Goal: Transaction & Acquisition: Purchase product/service

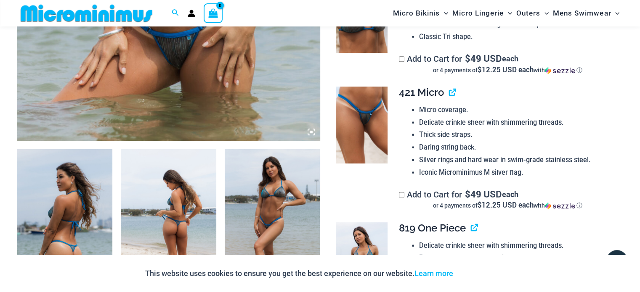
scroll to position [371, 0]
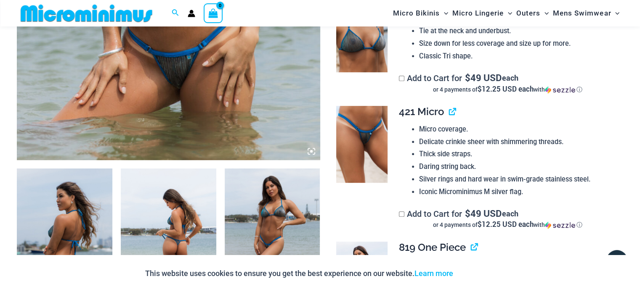
click at [431, 111] on span "421 Micro" at bounding box center [421, 112] width 45 height 12
click at [449, 111] on link "View product" at bounding box center [449, 112] width 0 height 12
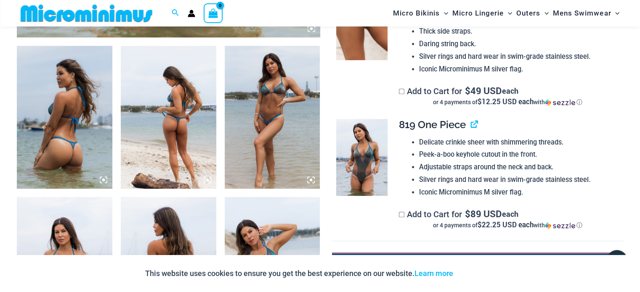
scroll to position [413, 0]
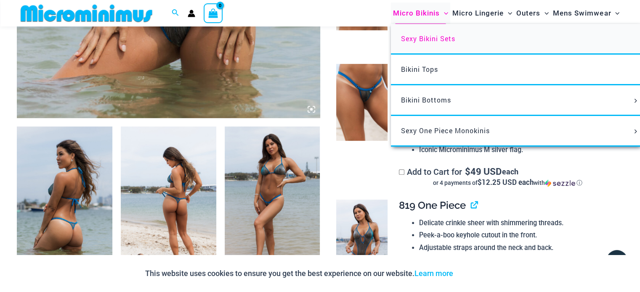
click at [412, 40] on span "Sexy Bikini Sets" at bounding box center [428, 38] width 54 height 9
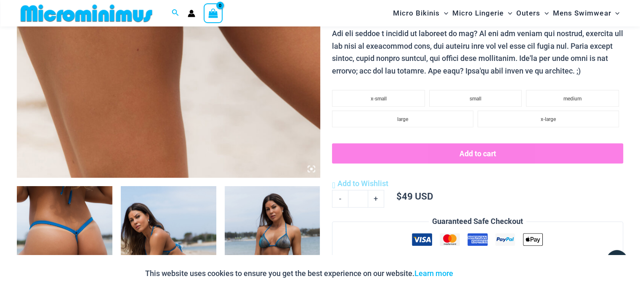
scroll to position [456, 0]
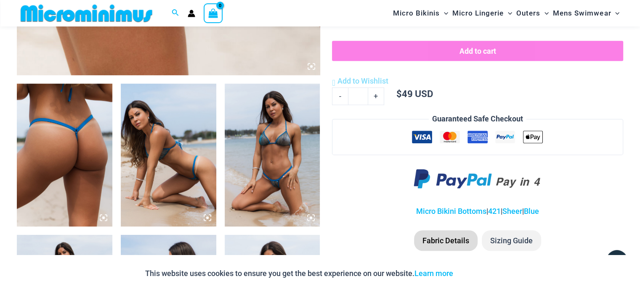
click at [208, 166] on img at bounding box center [168, 155] width 95 height 143
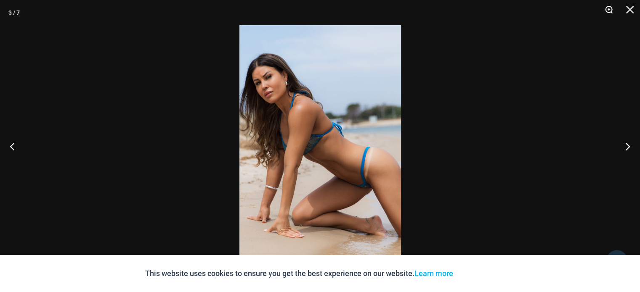
click at [610, 11] on button "Zoom" at bounding box center [605, 12] width 21 height 25
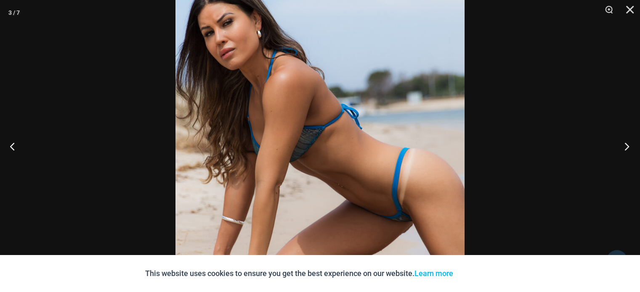
click at [626, 148] on button "Next" at bounding box center [624, 146] width 32 height 42
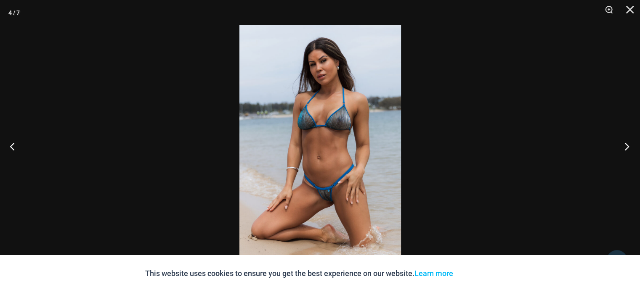
click at [626, 148] on button "Next" at bounding box center [624, 146] width 32 height 42
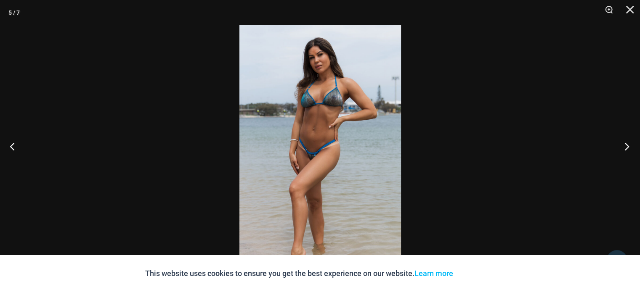
click at [626, 148] on button "Next" at bounding box center [624, 146] width 32 height 42
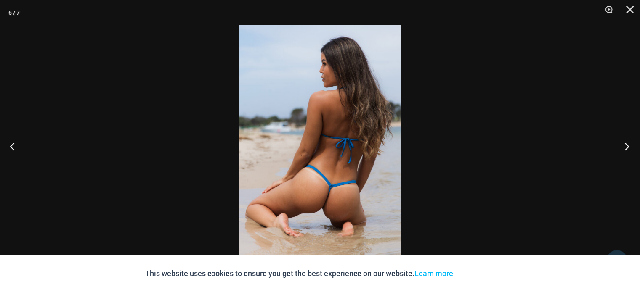
click at [626, 148] on button "Next" at bounding box center [624, 146] width 32 height 42
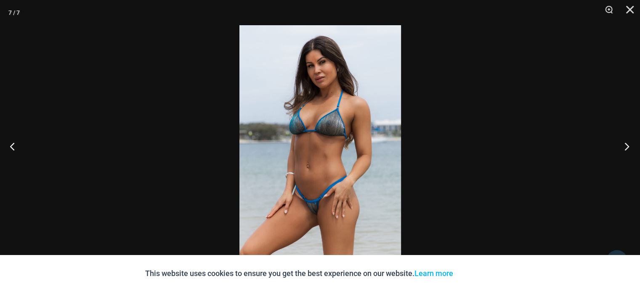
click at [626, 148] on button "Next" at bounding box center [624, 146] width 32 height 42
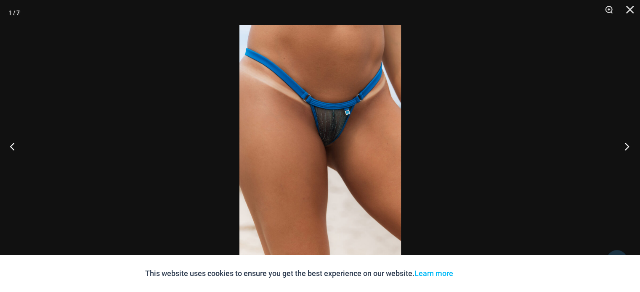
click at [629, 144] on button "Next" at bounding box center [624, 146] width 32 height 42
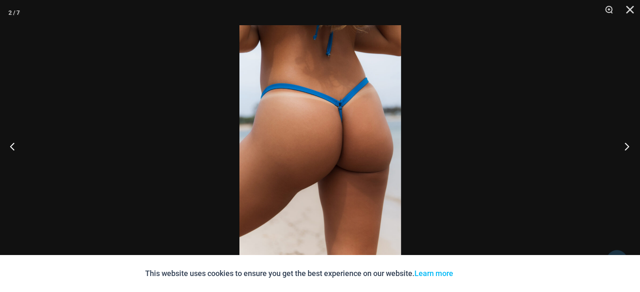
click at [629, 144] on button "Next" at bounding box center [624, 146] width 32 height 42
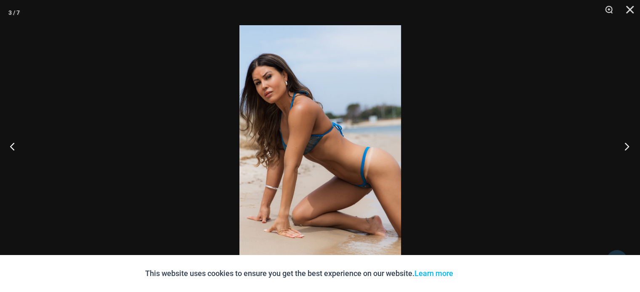
click at [629, 144] on button "Next" at bounding box center [624, 146] width 32 height 42
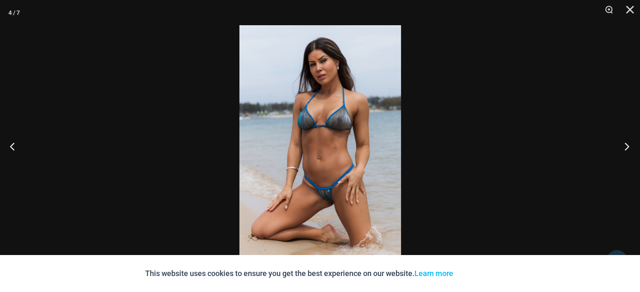
click at [629, 144] on button "Next" at bounding box center [624, 146] width 32 height 42
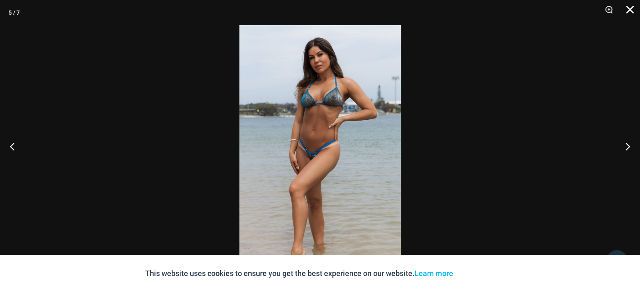
click at [629, 13] on button "Close" at bounding box center [626, 12] width 21 height 25
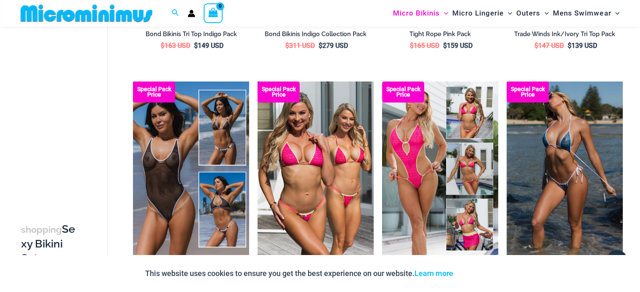
scroll to position [288, 0]
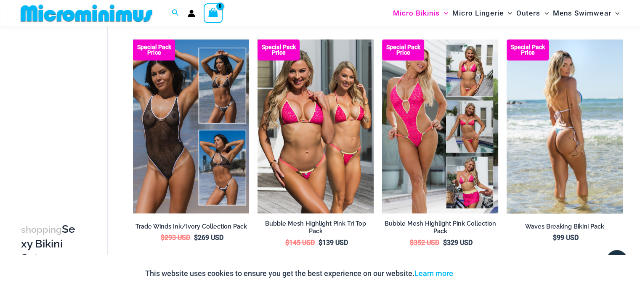
click at [573, 136] on img at bounding box center [564, 127] width 116 height 174
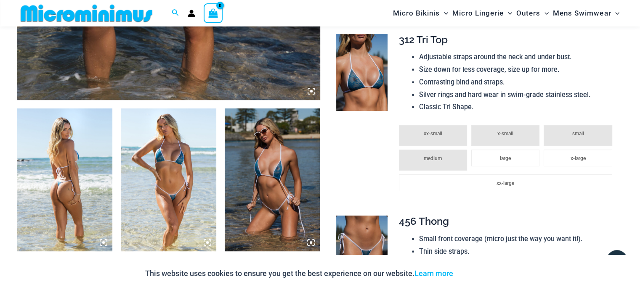
scroll to position [414, 0]
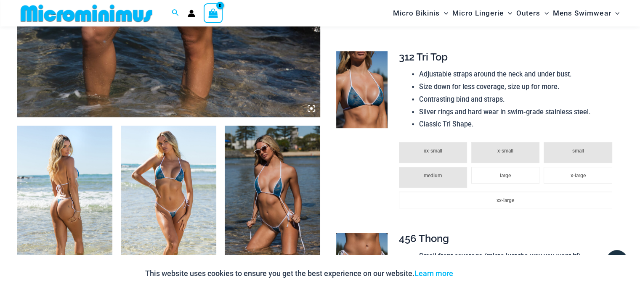
click at [77, 208] on img at bounding box center [64, 197] width 95 height 143
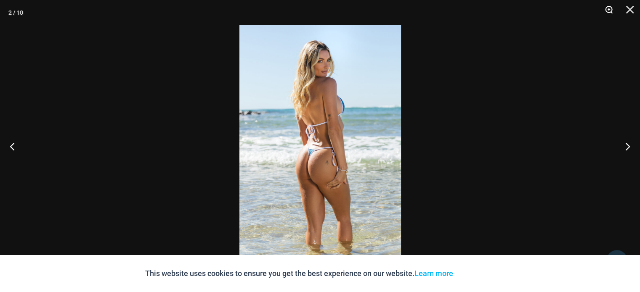
click at [606, 9] on button "Zoom" at bounding box center [605, 12] width 21 height 25
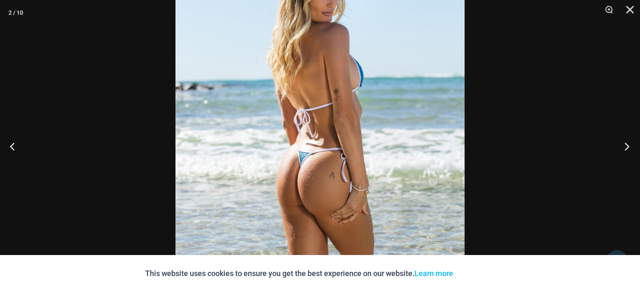
click at [625, 148] on button "Next" at bounding box center [624, 146] width 32 height 42
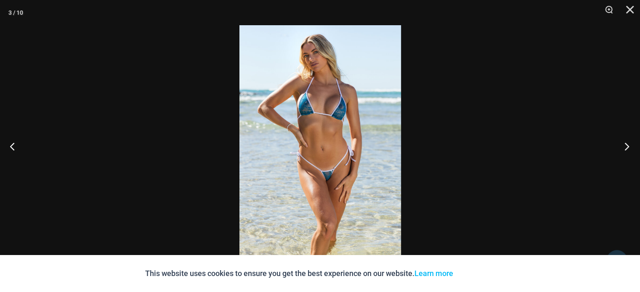
click at [625, 148] on button "Next" at bounding box center [624, 146] width 32 height 42
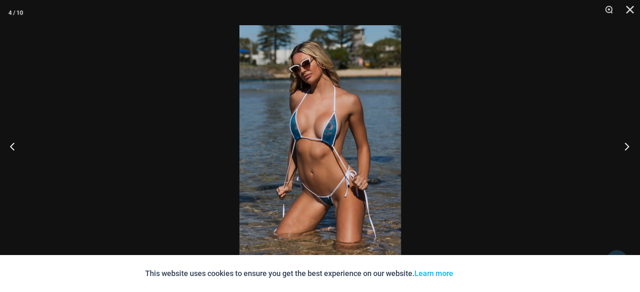
click at [625, 148] on button "Next" at bounding box center [624, 146] width 32 height 42
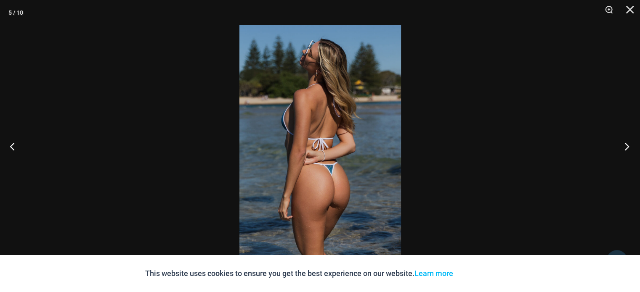
click at [625, 148] on button "Next" at bounding box center [624, 146] width 32 height 42
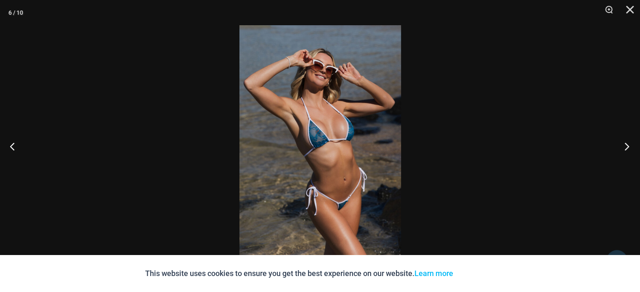
click at [625, 148] on button "Next" at bounding box center [624, 146] width 32 height 42
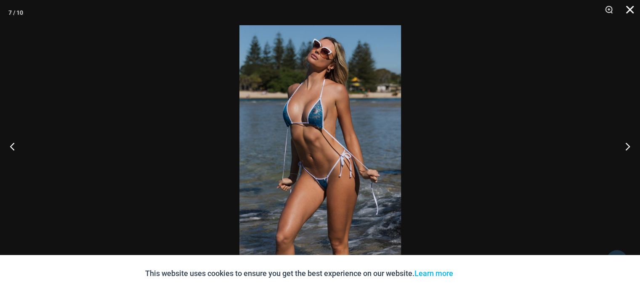
click at [629, 10] on button "Close" at bounding box center [626, 12] width 21 height 25
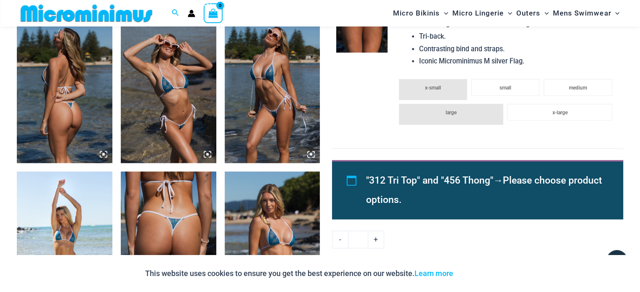
scroll to position [666, 0]
